Goal: Use online tool/utility

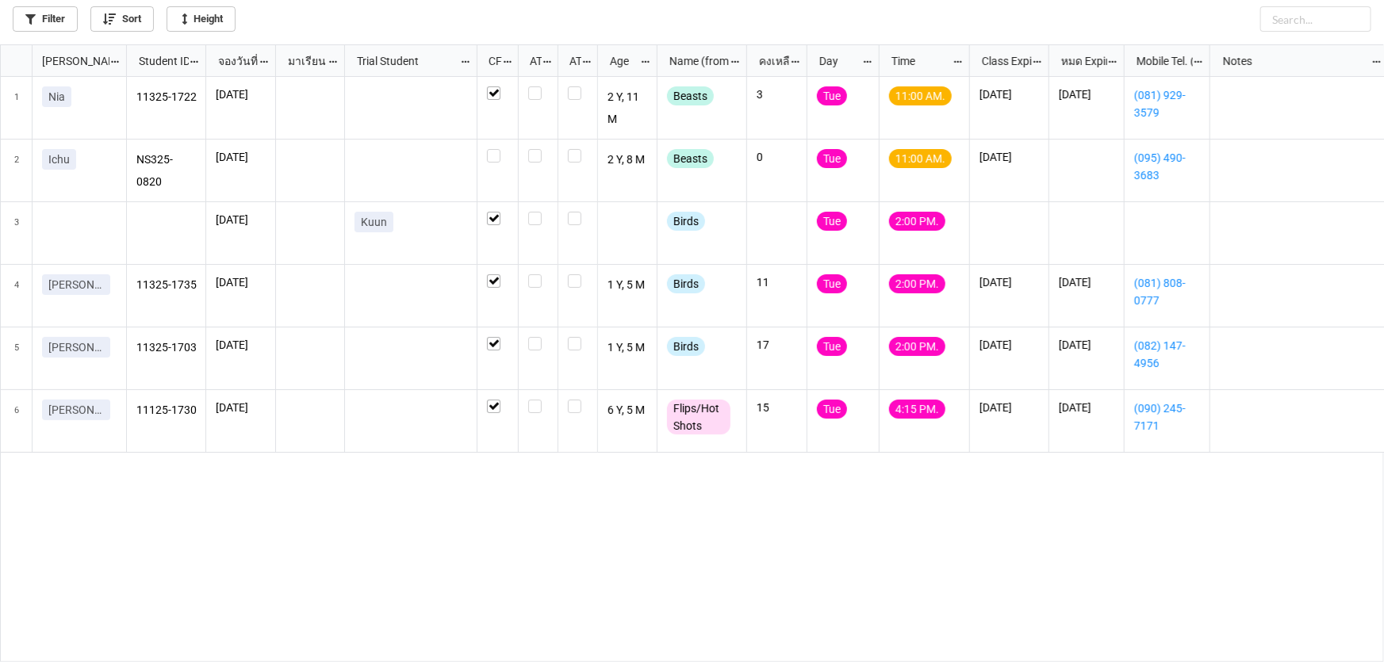
scroll to position [609, 1375]
click at [499, 158] on div "grid" at bounding box center [497, 155] width 21 height 13
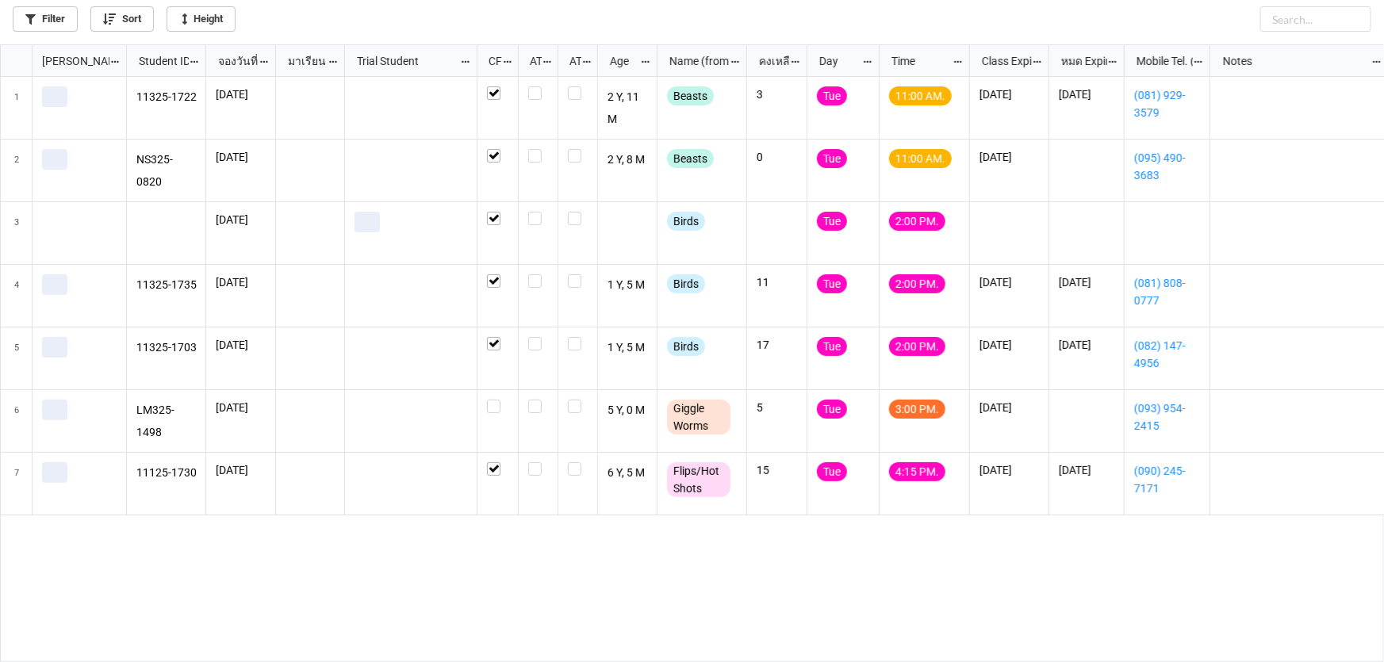
scroll to position [609, 1375]
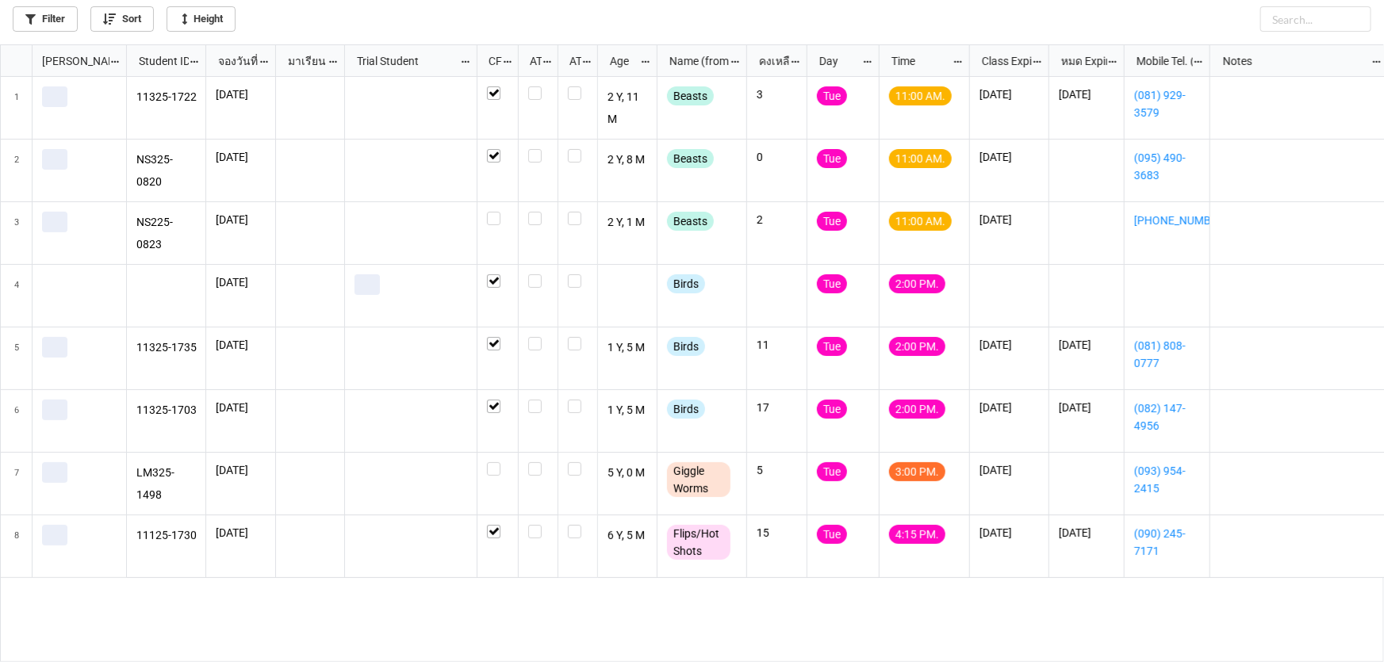
scroll to position [609, 1375]
drag, startPoint x: 493, startPoint y: 222, endPoint x: 516, endPoint y: 216, distance: 23.1
click at [494, 212] on label "grid" at bounding box center [497, 212] width 21 height 0
